Goal: Information Seeking & Learning: Learn about a topic

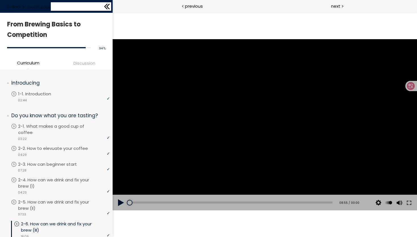
click at [105, 8] on icon at bounding box center [107, 6] width 9 height 9
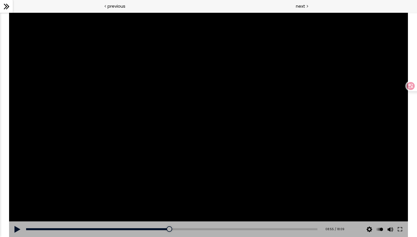
click at [6, 6] on icon at bounding box center [6, 6] width 9 height 9
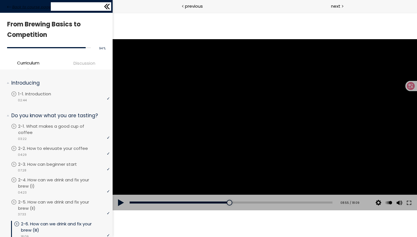
click at [10, 7] on icon at bounding box center [9, 7] width 4 height 4
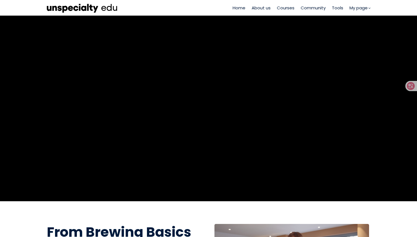
click at [339, 10] on span "Tools" at bounding box center [337, 8] width 11 height 7
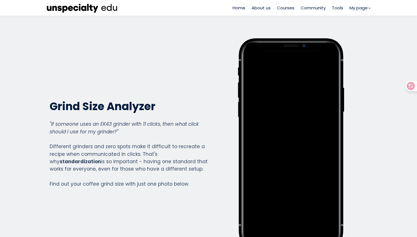
scroll to position [410, 227]
click at [289, 9] on span "Courses" at bounding box center [286, 8] width 18 height 7
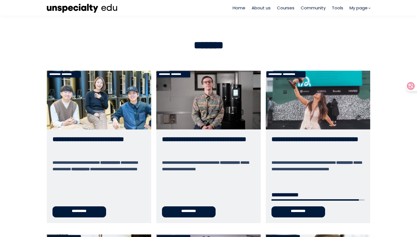
click at [272, 122] on link "**********" at bounding box center [318, 147] width 104 height 152
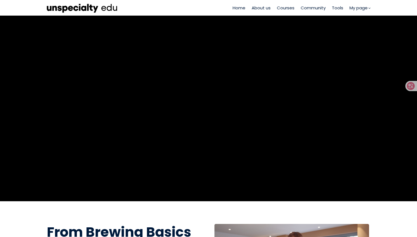
click at [286, 7] on span "Courses" at bounding box center [286, 8] width 18 height 7
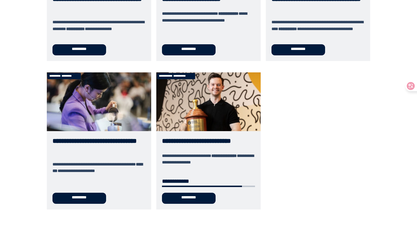
scroll to position [346, 0]
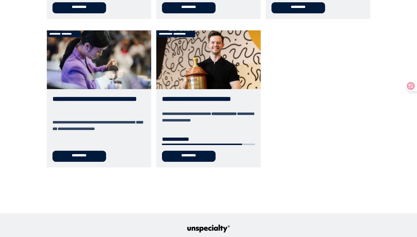
click at [119, 79] on link "**********" at bounding box center [99, 98] width 104 height 137
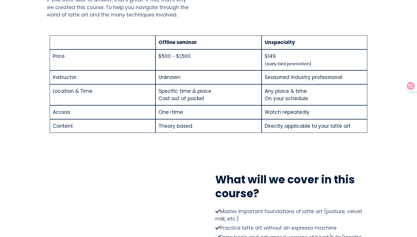
scroll to position [523, 0]
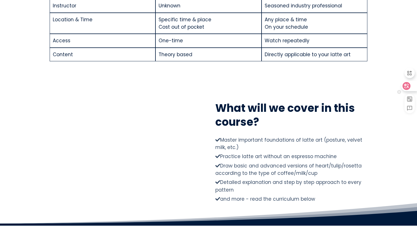
click at [411, 87] on div at bounding box center [408, 86] width 15 height 10
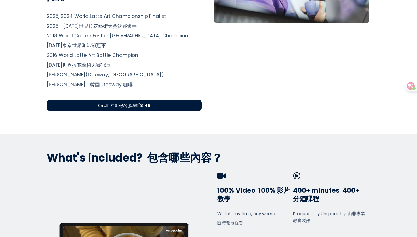
scroll to position [0, 0]
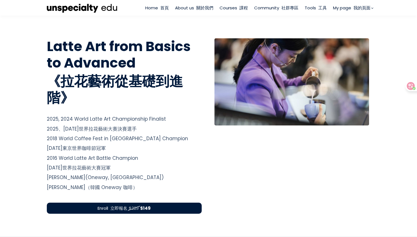
click at [309, 8] on span "Tools 工具" at bounding box center [316, 8] width 22 height 7
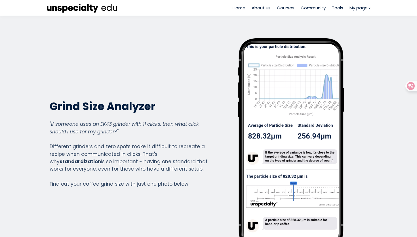
click at [291, 10] on span "Courses" at bounding box center [286, 8] width 18 height 7
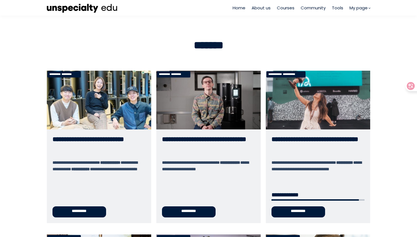
click at [277, 10] on span "Courses" at bounding box center [286, 8] width 18 height 7
click at [340, 10] on span "Tools" at bounding box center [337, 8] width 11 height 7
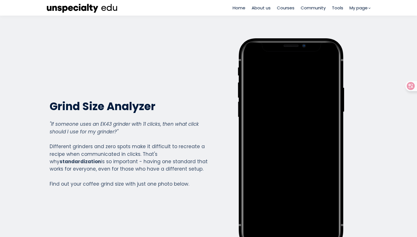
scroll to position [410, 227]
click at [295, 7] on ul "Home About us Courses Community Tools My page My page" at bounding box center [298, 8] width 143 height 7
click at [283, 8] on span "Courses" at bounding box center [286, 8] width 18 height 7
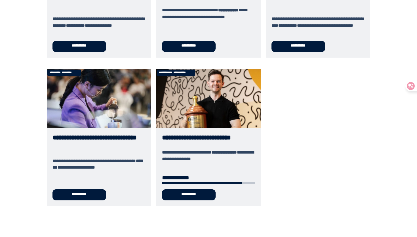
scroll to position [344, 0]
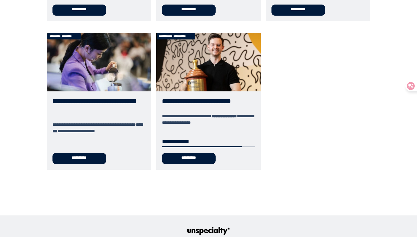
click at [121, 105] on link "**********" at bounding box center [99, 101] width 104 height 137
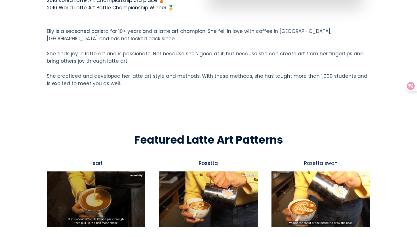
scroll to position [1122, 0]
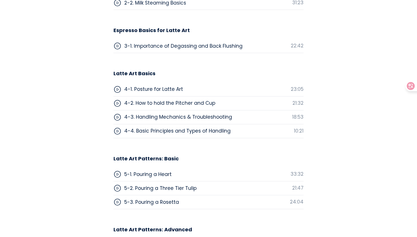
scroll to position [1899, 0]
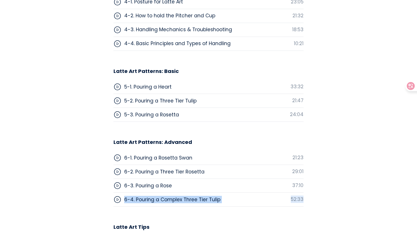
drag, startPoint x: 106, startPoint y: 186, endPoint x: 312, endPoint y: 188, distance: 206.0
click at [312, 188] on section "Course Lessons Curriculum 01 Introduction 1-1. Hello, I'm barista Elly 06:39 02…" at bounding box center [208, 121] width 417 height 673
click at [325, 187] on section "Course Lessons Curriculum 01 Introduction 1-1. Hello, I'm barista Elly 06:39 02…" at bounding box center [208, 121] width 417 height 673
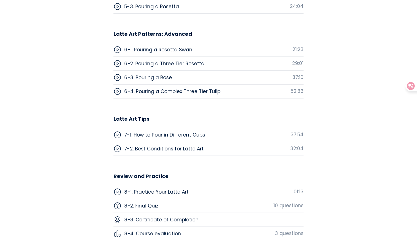
scroll to position [1962, 0]
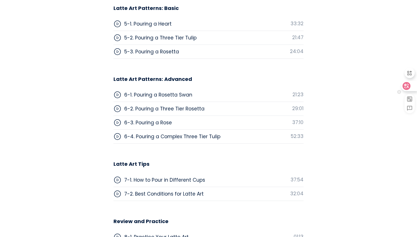
click at [408, 88] on icon at bounding box center [407, 86] width 6 height 6
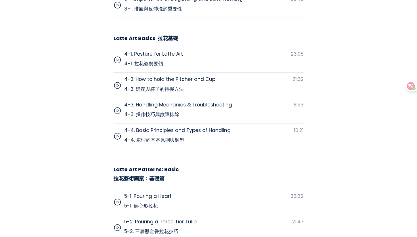
scroll to position [2087, 0]
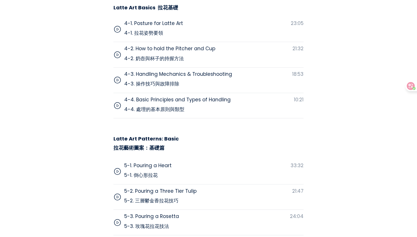
click at [348, 79] on section "Course Lessons 課程單元 Curriculum 課程大綱 01 Introduction 引言 1-1. Hello, I'm barista …" at bounding box center [208, 206] width 417 height 937
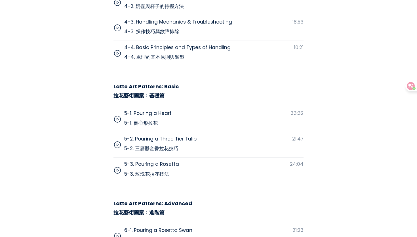
drag, startPoint x: 350, startPoint y: 130, endPoint x: 350, endPoint y: 100, distance: 30.6
click at [350, 113] on section "Course Lessons 課程單元 Curriculum 課程大綱 01 Introduction 引言 1-1. Hello, I'm barista …" at bounding box center [208, 154] width 417 height 937
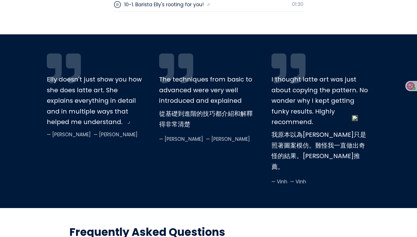
scroll to position [2768, 0]
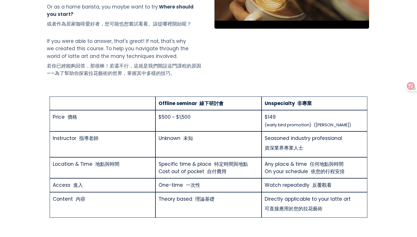
scroll to position [0, 0]
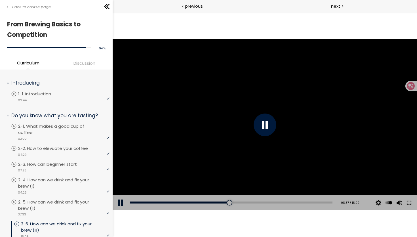
click at [182, 128] on div at bounding box center [264, 124] width 304 height 171
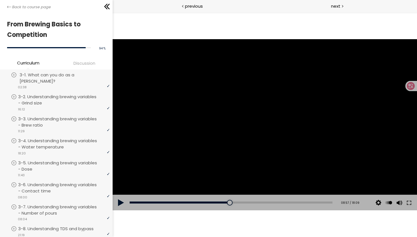
scroll to position [216, 0]
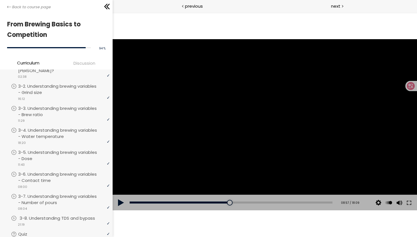
click at [49, 215] on p "3-8. Understanding TDS and bypass" at bounding box center [63, 218] width 87 height 6
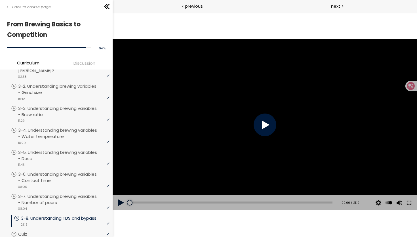
click at [266, 124] on div at bounding box center [264, 125] width 23 height 23
click at [399, 186] on div at bounding box center [399, 177] width 8 height 23
click at [411, 203] on button at bounding box center [409, 203] width 10 height 16
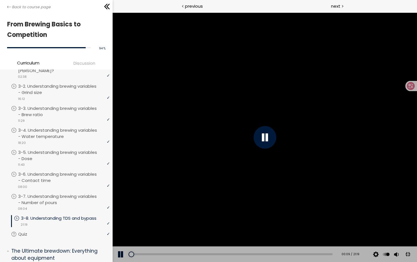
click at [230, 262] on div "Add chapter 06:05" at bounding box center [230, 254] width 203 height 16
click at [239, 262] on div "Add chapter 06:05" at bounding box center [230, 254] width 203 height 16
click at [243, 255] on div "08:03" at bounding box center [230, 254] width 203 height 2
click at [332, 255] on div "16:51" at bounding box center [230, 254] width 203 height 2
click at [417, 145] on div at bounding box center [264, 136] width 304 height 249
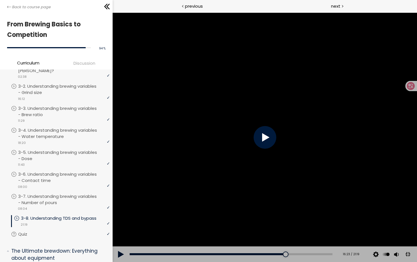
click at [417, 145] on div at bounding box center [264, 136] width 304 height 249
click at [332, 262] on div "Add chapter 15:44" at bounding box center [230, 254] width 203 height 16
click at [332, 255] on div "00:14" at bounding box center [230, 254] width 203 height 2
click at [332, 262] on div "Add chapter 14:50" at bounding box center [230, 254] width 203 height 16
click at [332, 255] on div "14:28" at bounding box center [230, 254] width 203 height 2
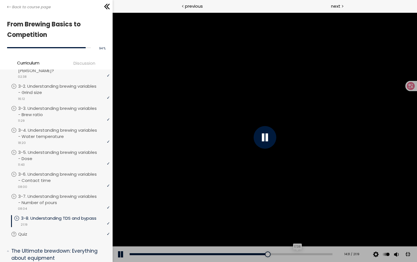
click at [332, 255] on div "17:38" at bounding box center [230, 254] width 203 height 2
click at [377, 201] on div at bounding box center [264, 136] width 304 height 249
click at [417, 142] on div at bounding box center [264, 136] width 304 height 249
click at [414, 261] on button at bounding box center [407, 254] width 13 height 13
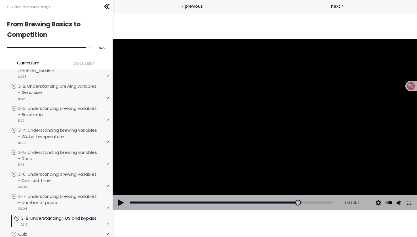
click at [404, 195] on button at bounding box center [409, 203] width 10 height 16
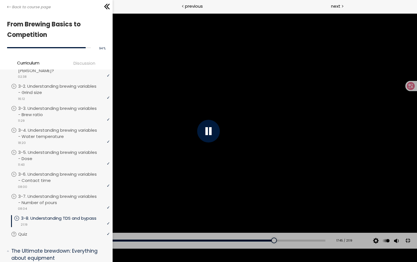
click at [275, 249] on div "Add chapter 18:06" at bounding box center [171, 241] width 308 height 16
click at [279, 241] on div "18:30" at bounding box center [171, 241] width 308 height 2
click at [289, 241] on div "19:10" at bounding box center [171, 241] width 308 height 2
click at [284, 241] on div "18:54" at bounding box center [171, 241] width 308 height 2
click at [317, 227] on div at bounding box center [208, 131] width 417 height 235
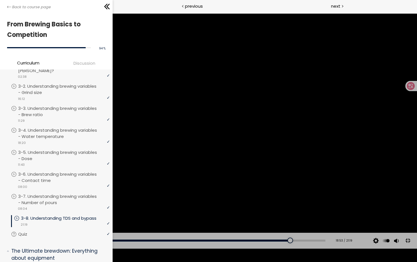
click at [316, 226] on div at bounding box center [208, 131] width 417 height 235
click at [317, 226] on div at bounding box center [208, 131] width 417 height 235
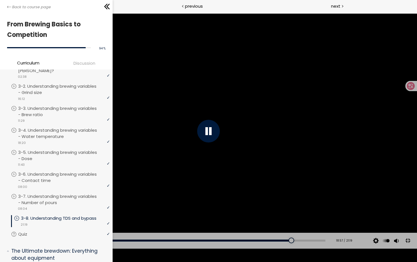
click at [317, 226] on div at bounding box center [208, 131] width 417 height 235
click at [352, 205] on div at bounding box center [208, 131] width 417 height 235
click at [247, 186] on div at bounding box center [208, 131] width 417 height 235
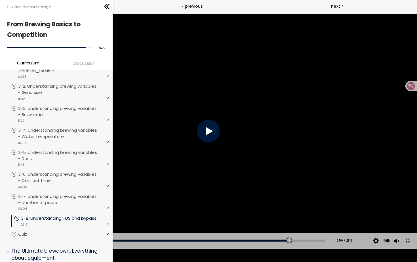
click at [247, 186] on div at bounding box center [208, 131] width 417 height 235
click at [257, 130] on div at bounding box center [208, 131] width 417 height 235
click at [343, 164] on div at bounding box center [208, 131] width 417 height 235
click at [408, 247] on button at bounding box center [408, 240] width 13 height 13
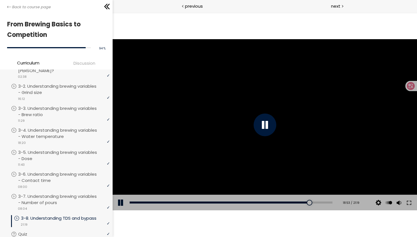
click at [212, 134] on div at bounding box center [264, 124] width 304 height 171
click at [273, 154] on div at bounding box center [264, 124] width 304 height 171
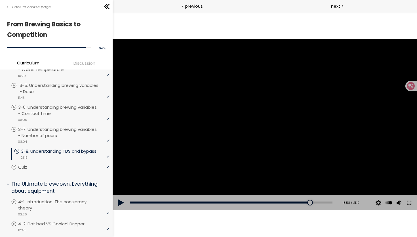
scroll to position [264, 0]
